Goal: Task Accomplishment & Management: Manage account settings

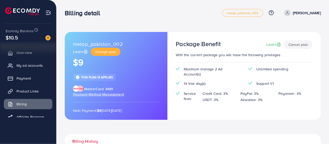
scroll to position [10, 0]
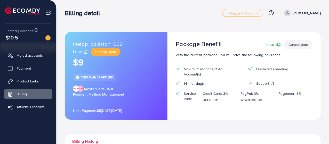
click at [297, 45] on button "Cancel plan" at bounding box center [298, 44] width 28 height 9
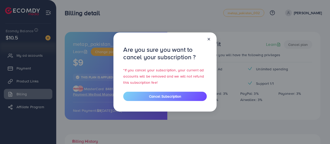
click at [209, 39] on line at bounding box center [209, 39] width 2 height 2
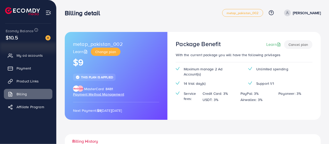
click at [114, 95] on span "Payment Method Management" at bounding box center [98, 94] width 51 height 5
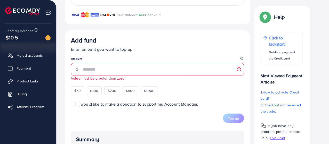
scroll to position [81, 0]
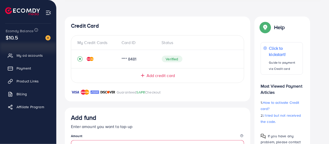
type input "**"
click at [90, 59] on img at bounding box center [90, 59] width 7 height 4
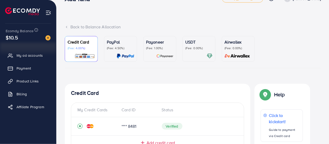
scroll to position [0, 0]
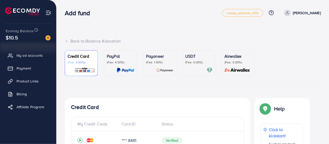
click at [86, 64] on p "(Fee: 4.00%)" at bounding box center [81, 62] width 27 height 4
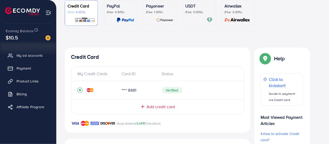
scroll to position [52, 0]
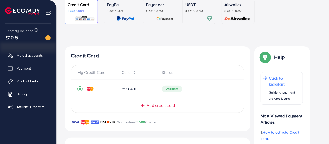
click at [80, 89] on icon "record circle" at bounding box center [80, 89] width 2 height 2
click at [89, 90] on img at bounding box center [90, 89] width 7 height 4
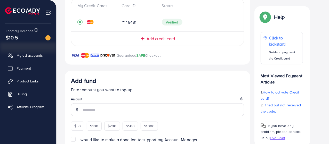
scroll to position [130, 0]
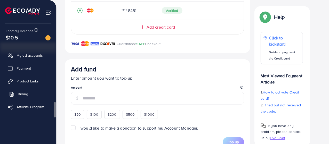
click at [25, 95] on span "Billing" at bounding box center [23, 94] width 10 height 5
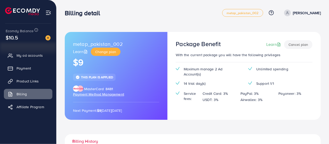
click at [304, 12] on p "[PERSON_NAME]" at bounding box center [307, 13] width 28 height 6
click at [287, 31] on span "Profile" at bounding box center [289, 31] width 12 height 6
click at [301, 13] on p "[PERSON_NAME]" at bounding box center [307, 13] width 28 height 6
click at [289, 30] on span "Profile" at bounding box center [289, 31] width 12 height 6
select select "********"
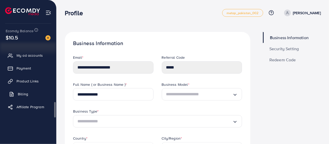
click at [26, 95] on span "Billing" at bounding box center [23, 94] width 10 height 5
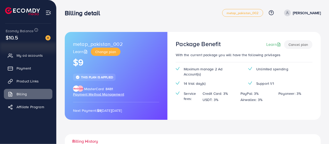
drag, startPoint x: 73, startPoint y: 111, endPoint x: 154, endPoint y: 114, distance: 81.0
click at [154, 114] on div "metap_pakistan_002 Learn Change plan $9 This plan is applied MasterCard 8481 Pa…" at bounding box center [116, 76] width 103 height 88
copy p "Next Payment: $9 [DATE][DATE]"
